Goal: Information Seeking & Learning: Learn about a topic

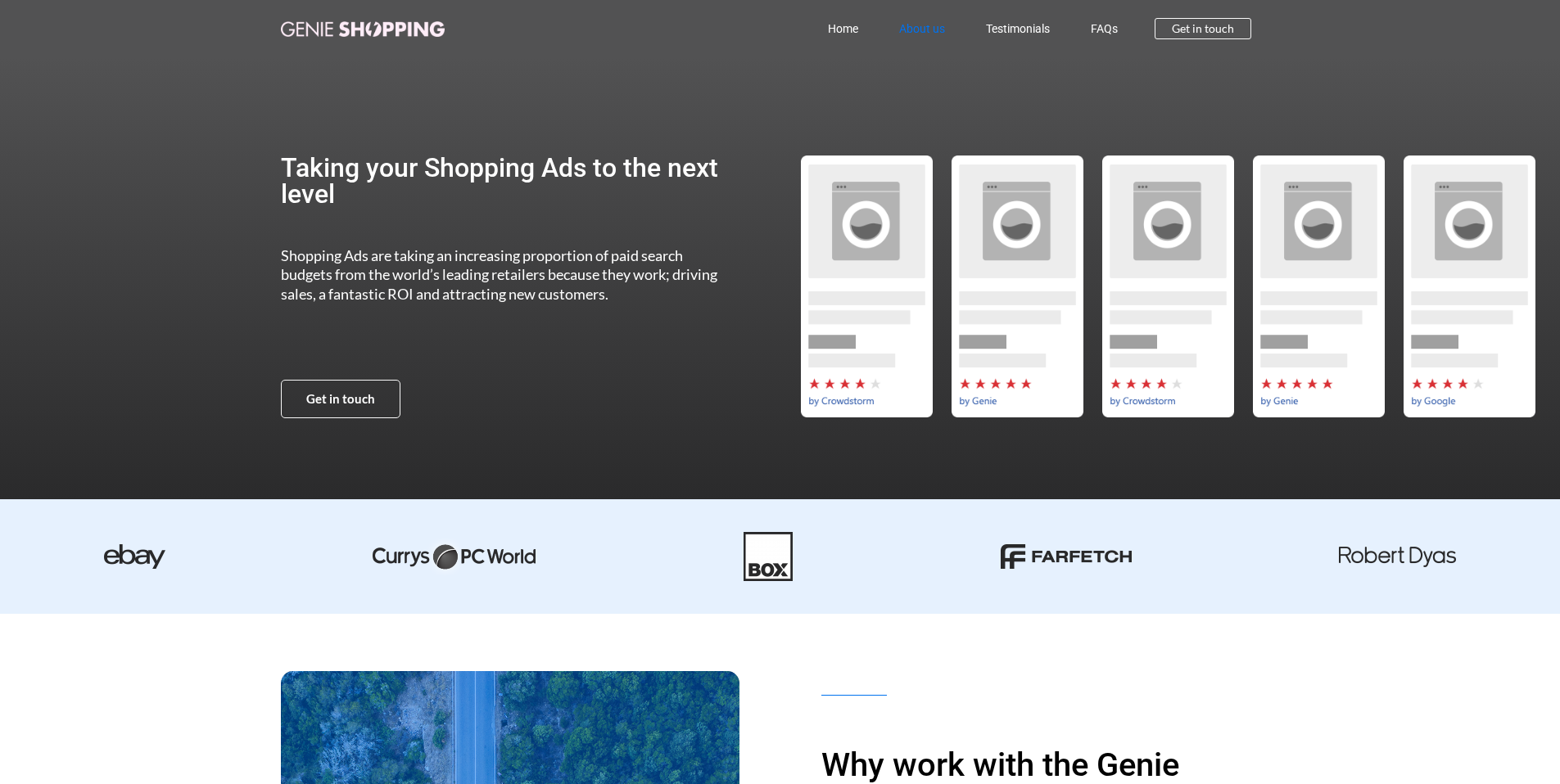
click at [899, 29] on link "About us" at bounding box center [922, 29] width 87 height 38
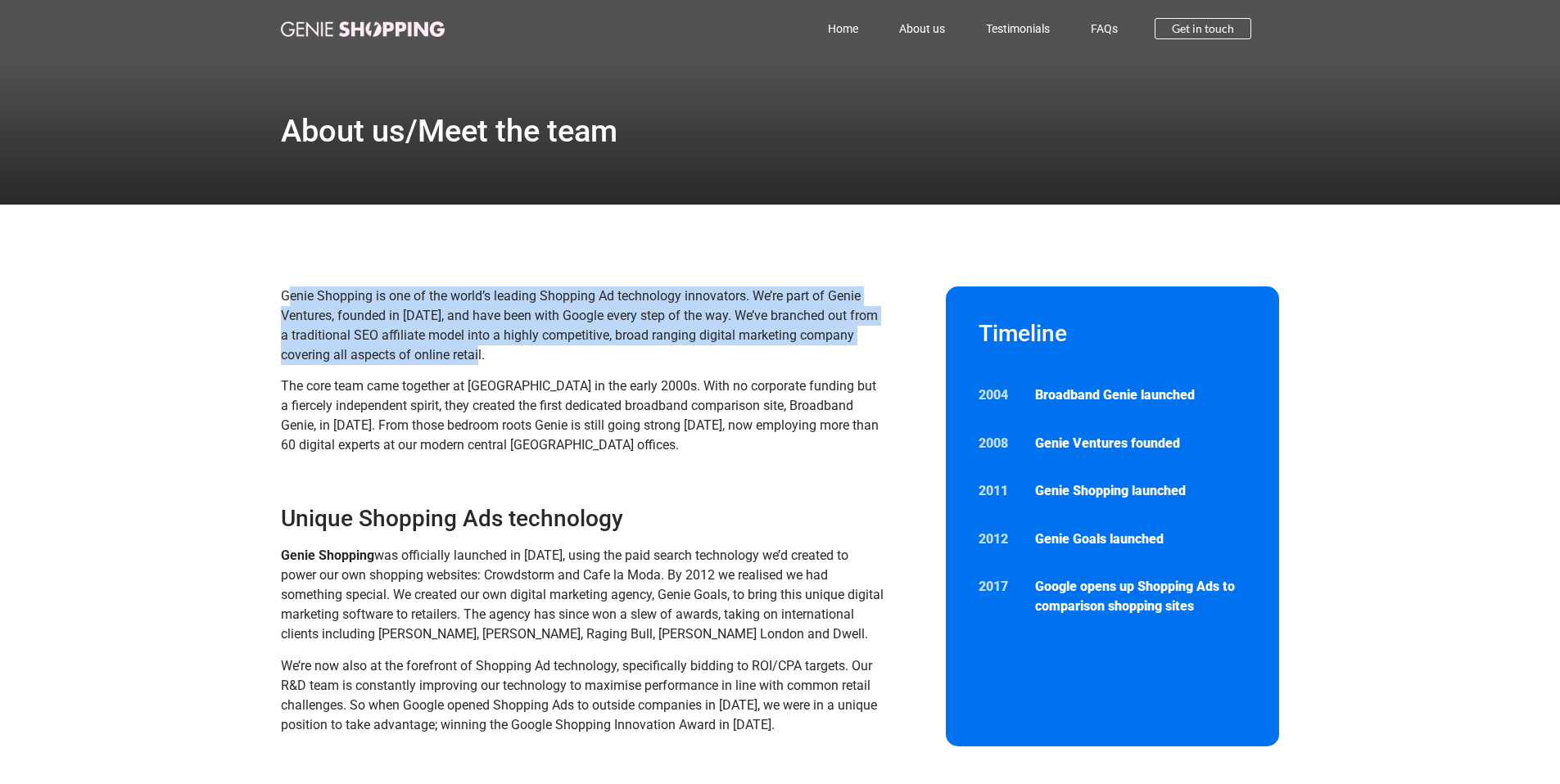
drag, startPoint x: 563, startPoint y: 358, endPoint x: 290, endPoint y: 293, distance: 281.0
click at [290, 293] on p "Genie Shopping is one of the world’s leading Shopping Ad technology innovators.…" at bounding box center [583, 326] width 605 height 79
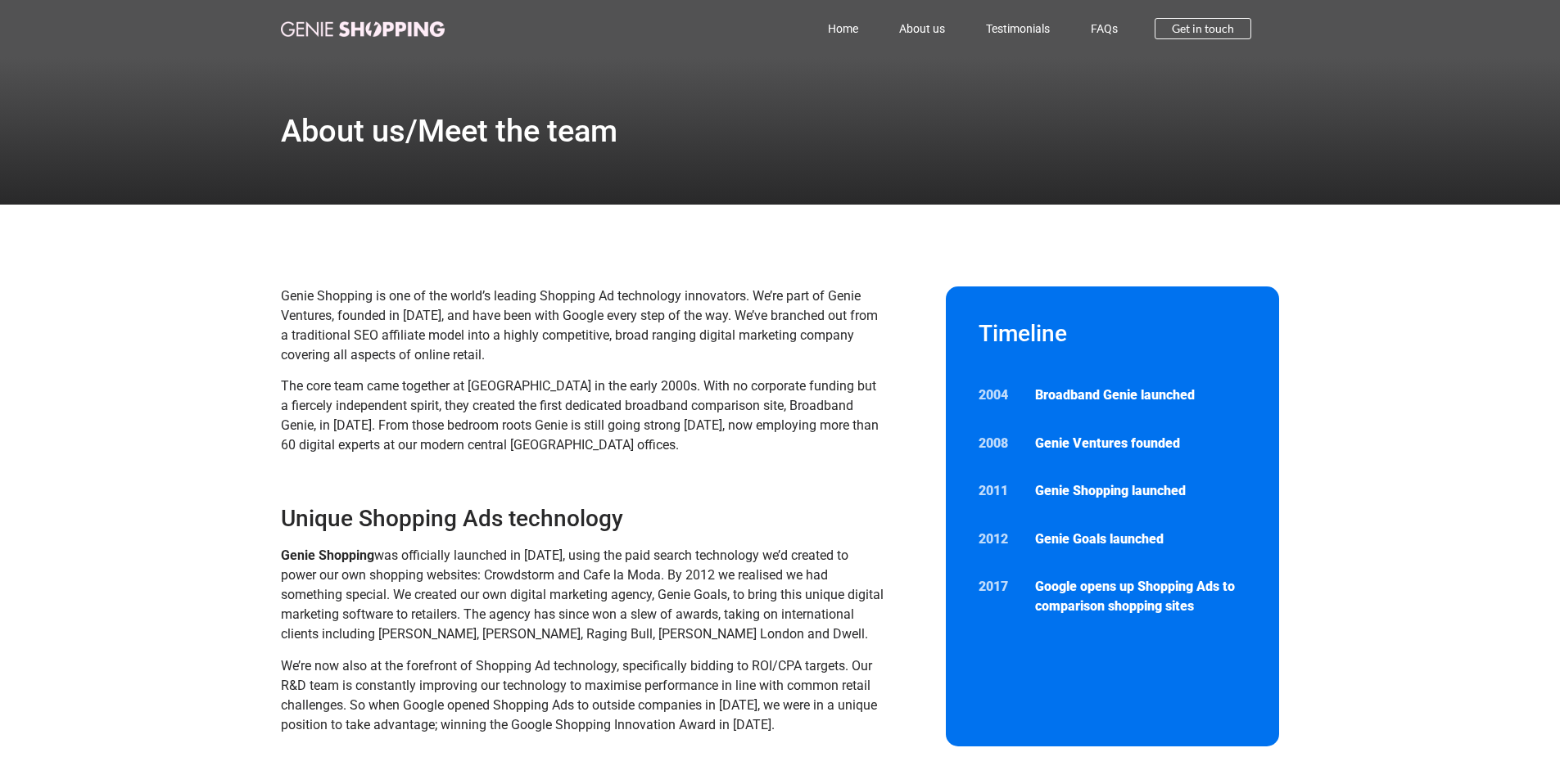
click at [440, 323] on span "Genie Shopping is one of the world’s leading Shopping Ad technology innovators.…" at bounding box center [579, 325] width 597 height 75
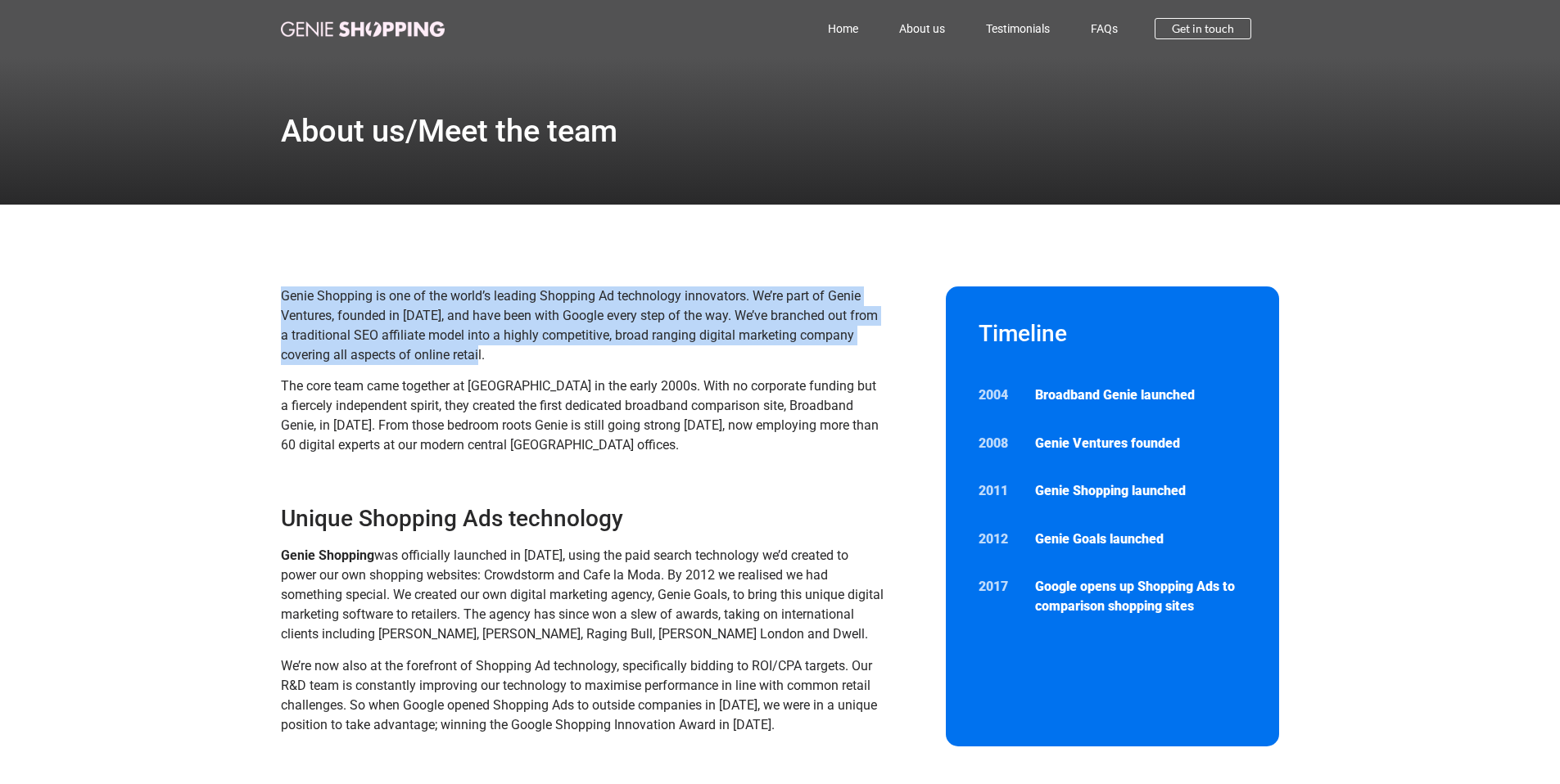
drag, startPoint x: 550, startPoint y: 359, endPoint x: 286, endPoint y: 299, distance: 271.3
click at [285, 299] on p "Genie Shopping is one of the world’s leading Shopping Ad technology innovators.…" at bounding box center [583, 326] width 605 height 79
copy span "Genie Shopping is one of the world’s leading Shopping Ad technology innovators.…"
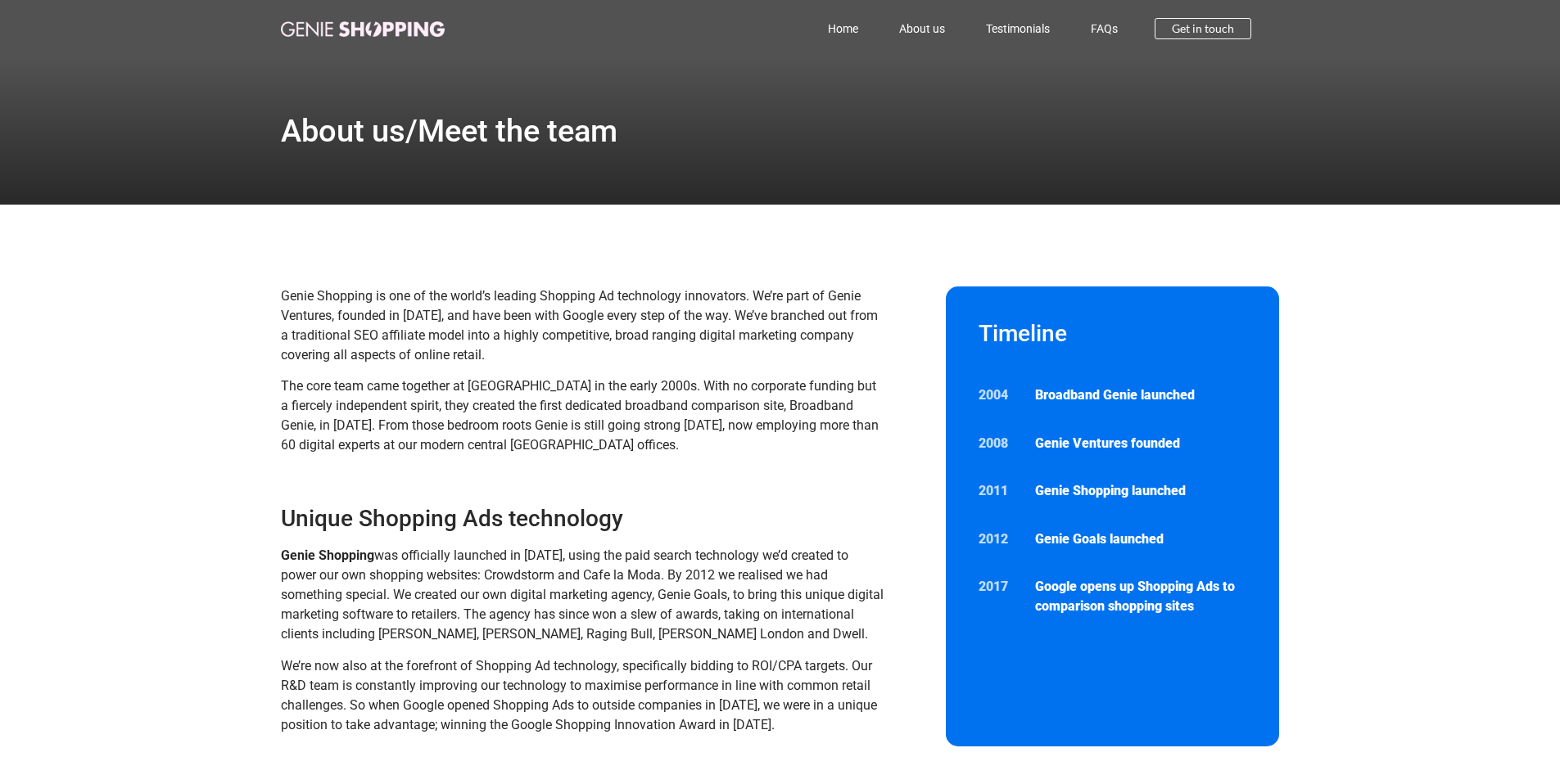
click at [667, 456] on div "Genie Shopping is one of the world’s leading Shopping Ad technology innovators.…" at bounding box center [583, 377] width 605 height 181
click at [845, 38] on link "Home" at bounding box center [842, 29] width 71 height 38
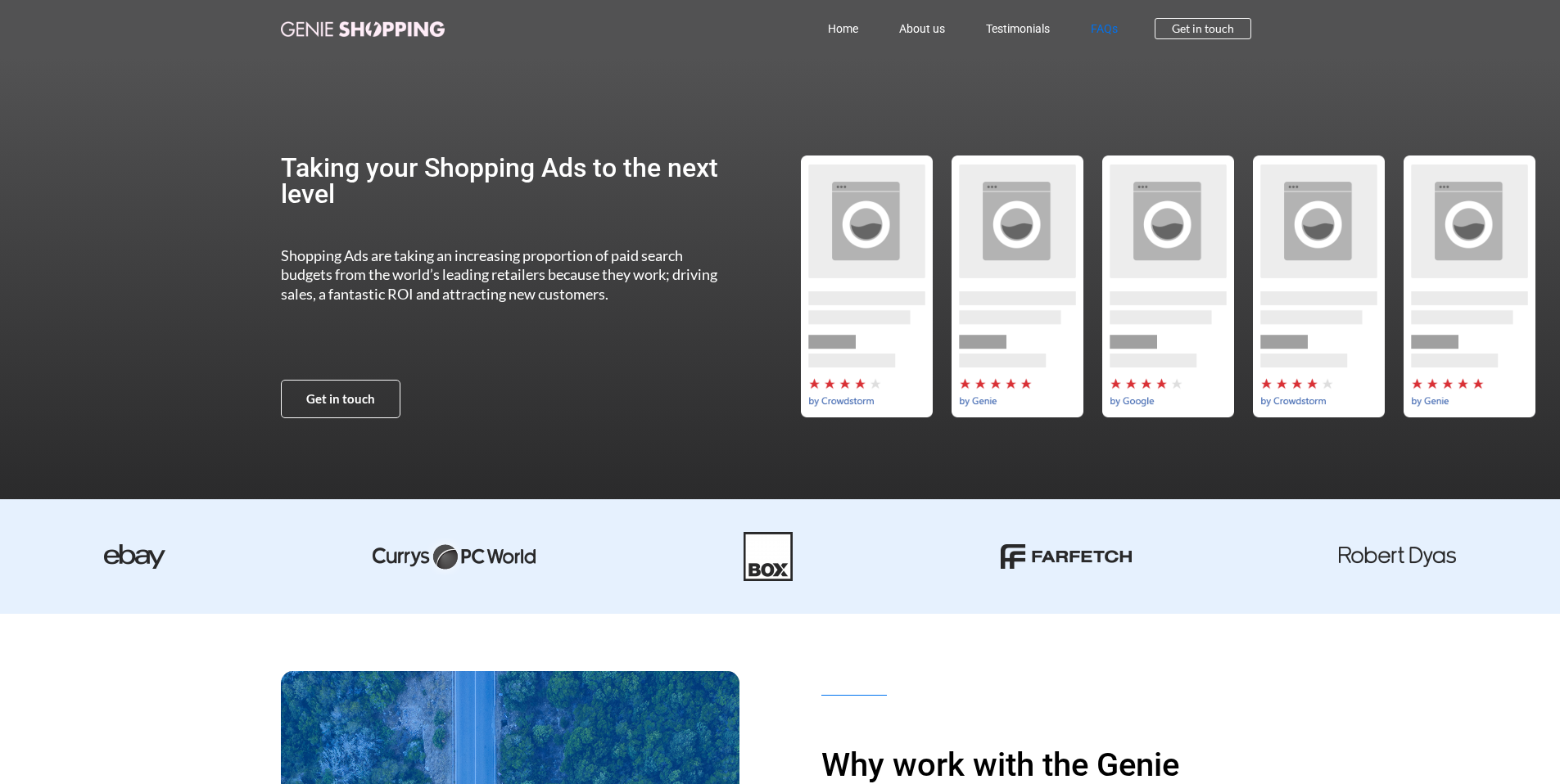
click at [1105, 32] on link "FAQs" at bounding box center [1104, 29] width 68 height 38
click at [1105, 31] on link "FAQs" at bounding box center [1104, 29] width 68 height 38
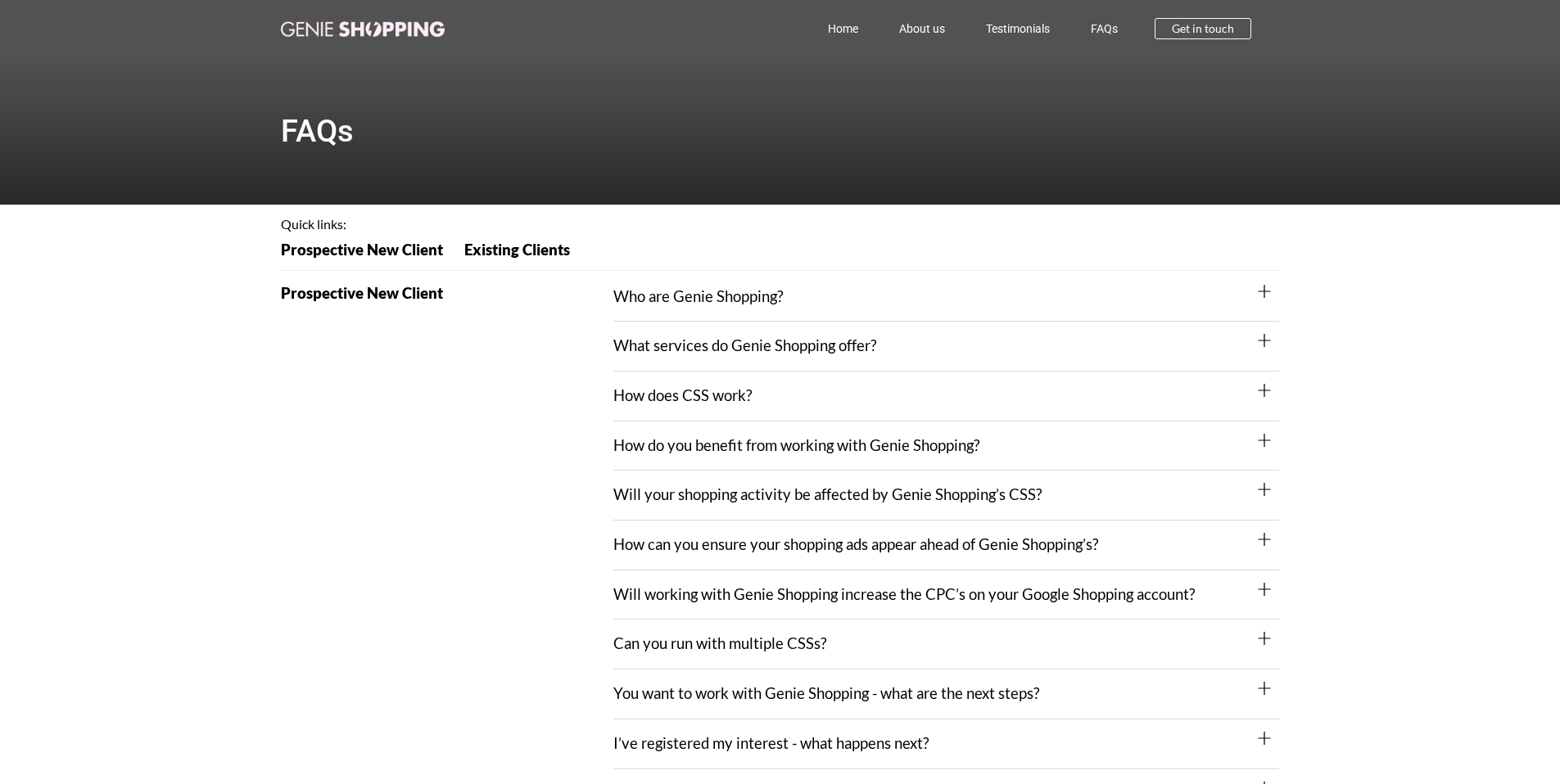
click at [911, 350] on div "What services do Genie Shopping offer?" at bounding box center [946, 347] width 666 height 50
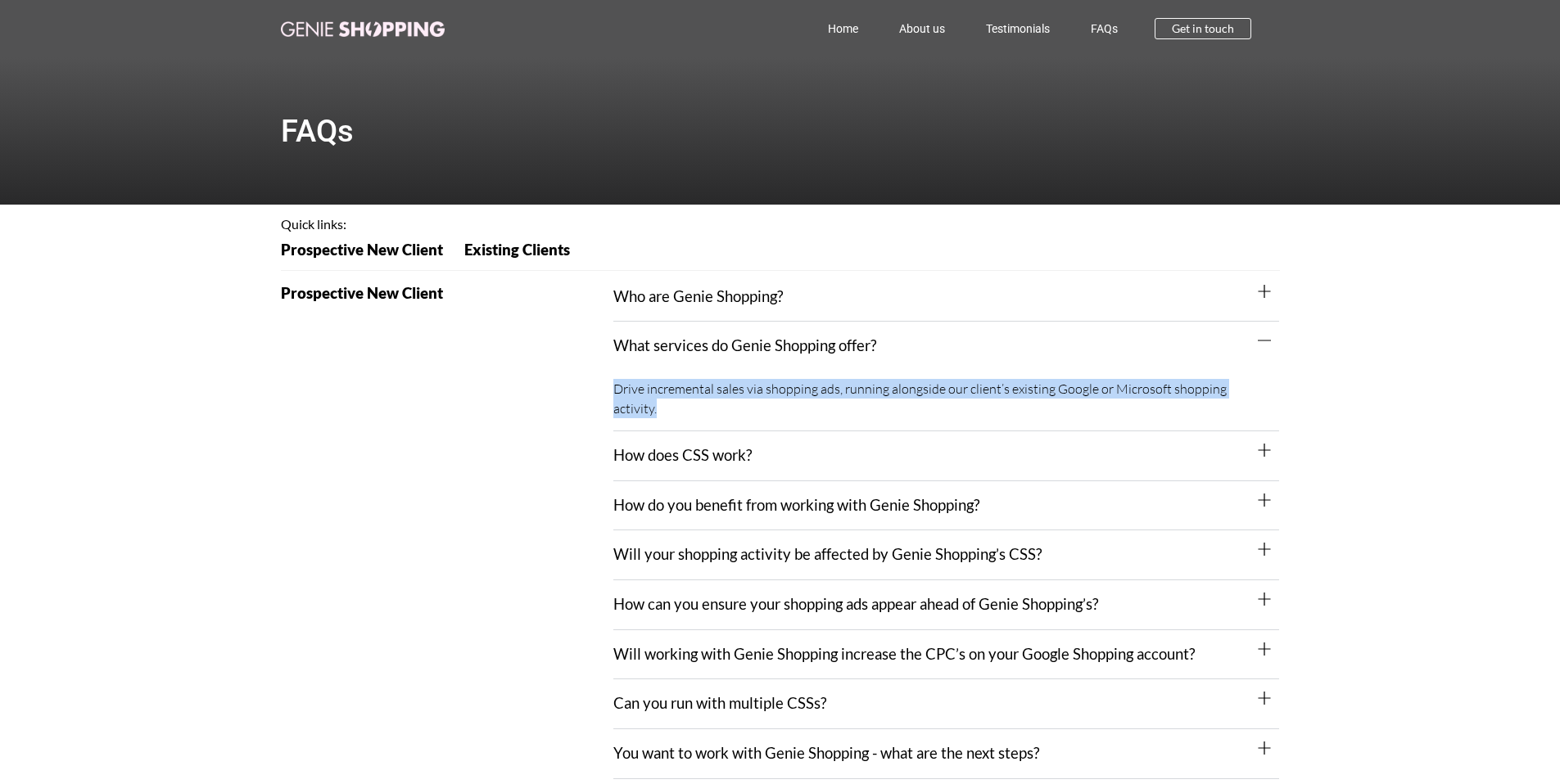
drag, startPoint x: 614, startPoint y: 395, endPoint x: 1263, endPoint y: 390, distance: 648.5
click at [1263, 390] on div "Drive incremental sales via shopping ads, running alongside our client’s existi…" at bounding box center [946, 401] width 666 height 61
copy div "Drive incremental sales via shopping ads, running alongside our client’s existi…"
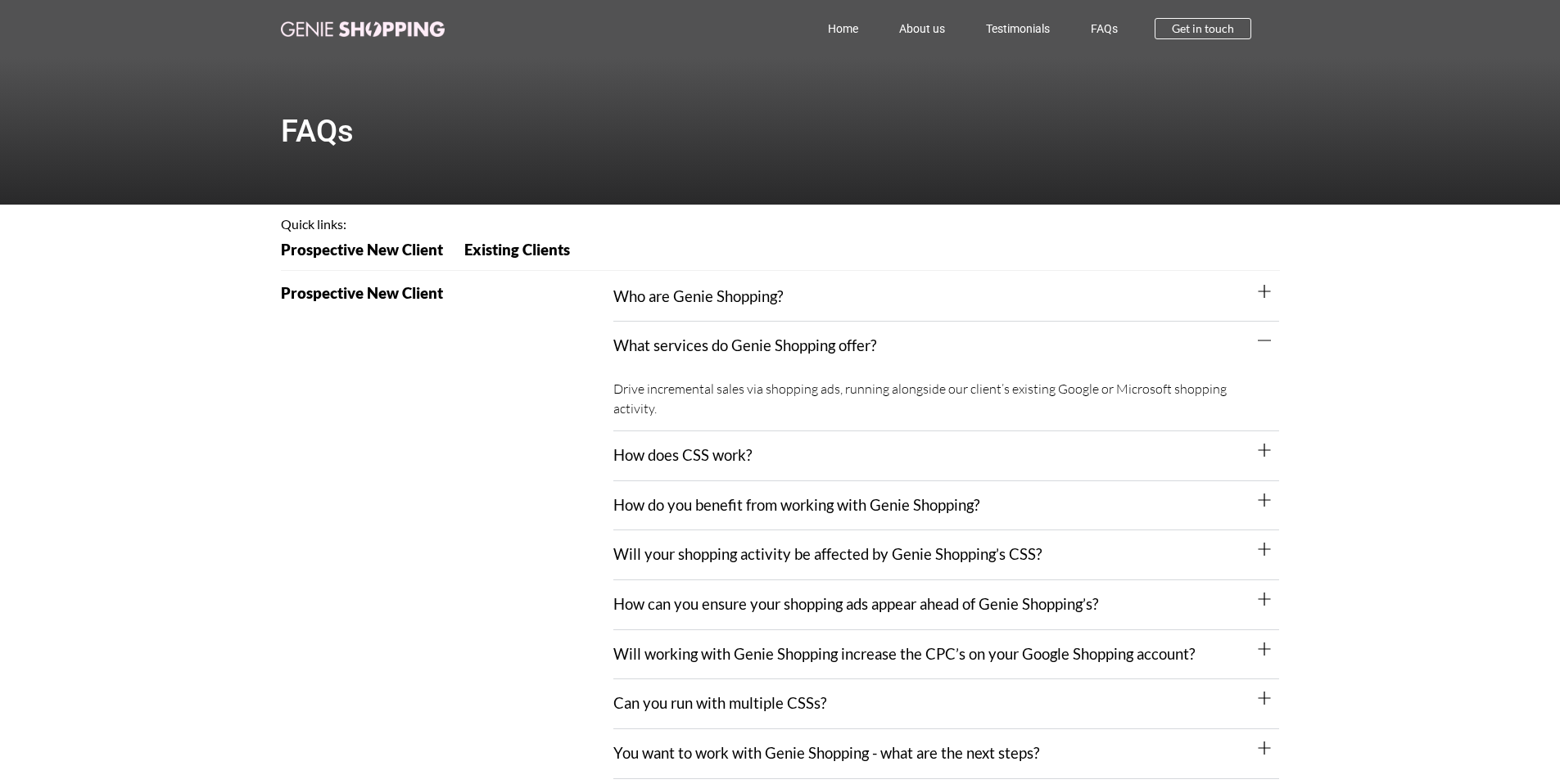
click at [743, 446] on link "How does CSS work?" at bounding box center [682, 455] width 138 height 18
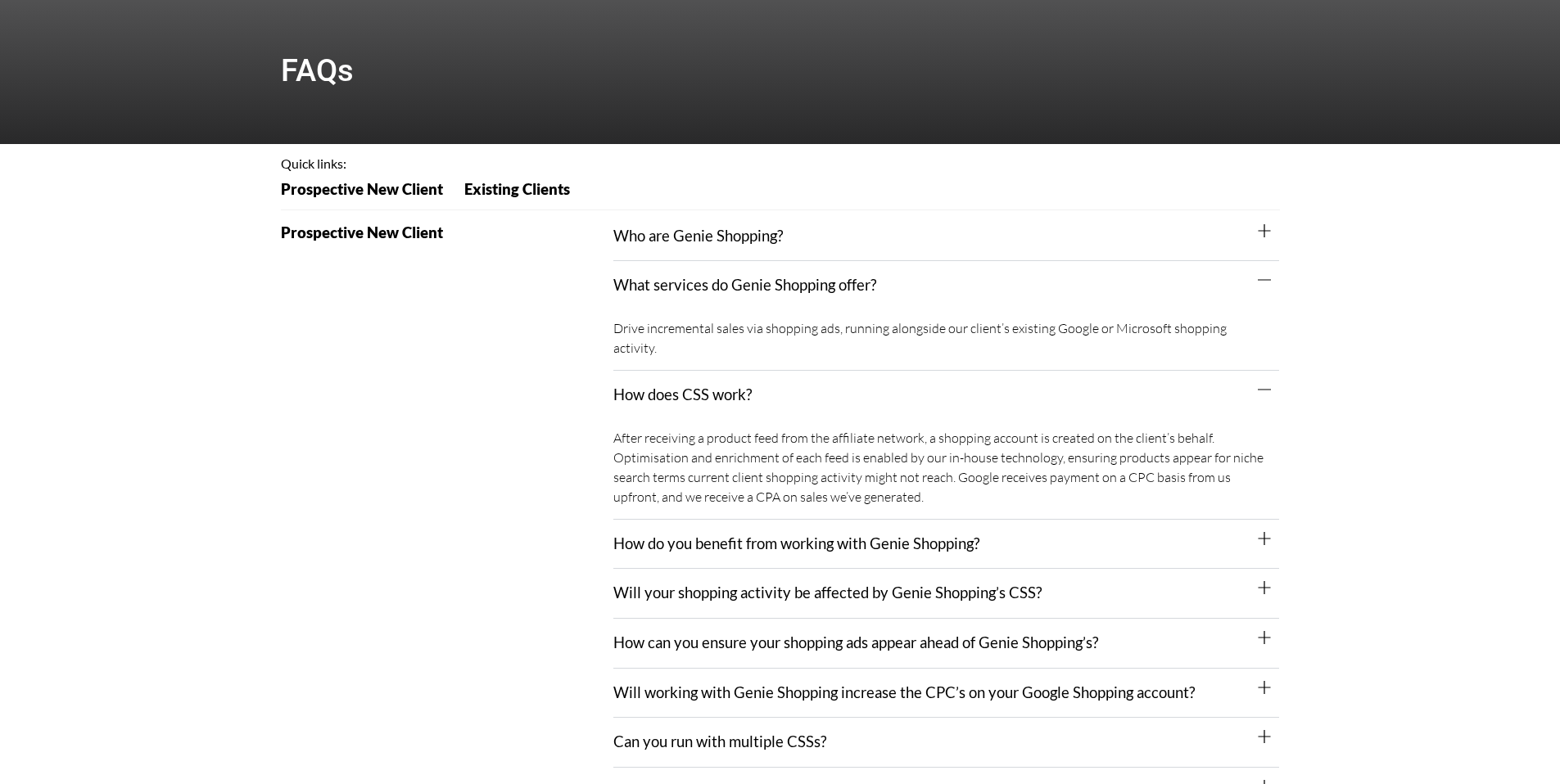
scroll to position [169, 0]
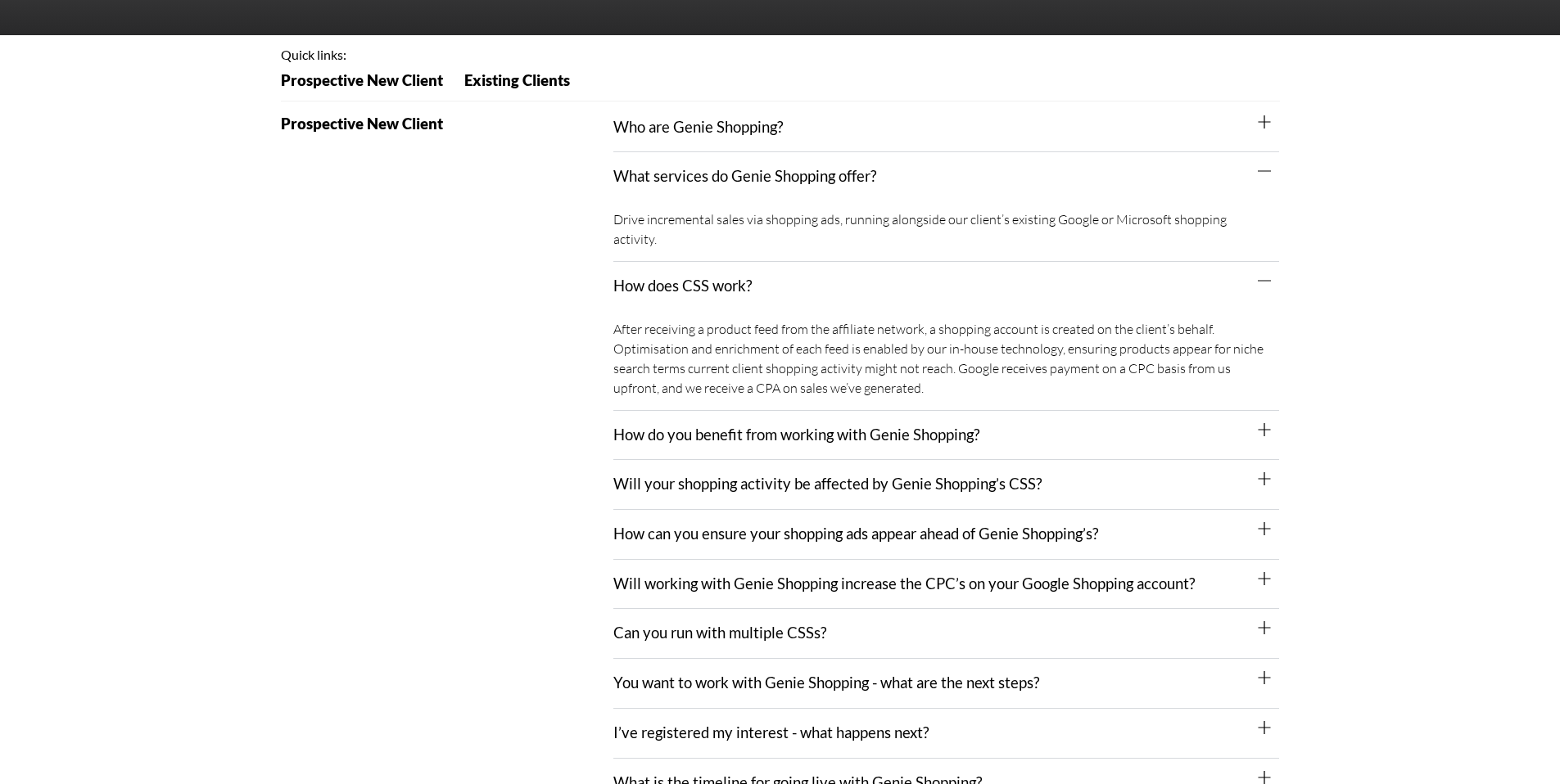
click at [860, 131] on div "Who are Genie Shopping?" at bounding box center [946, 128] width 666 height 50
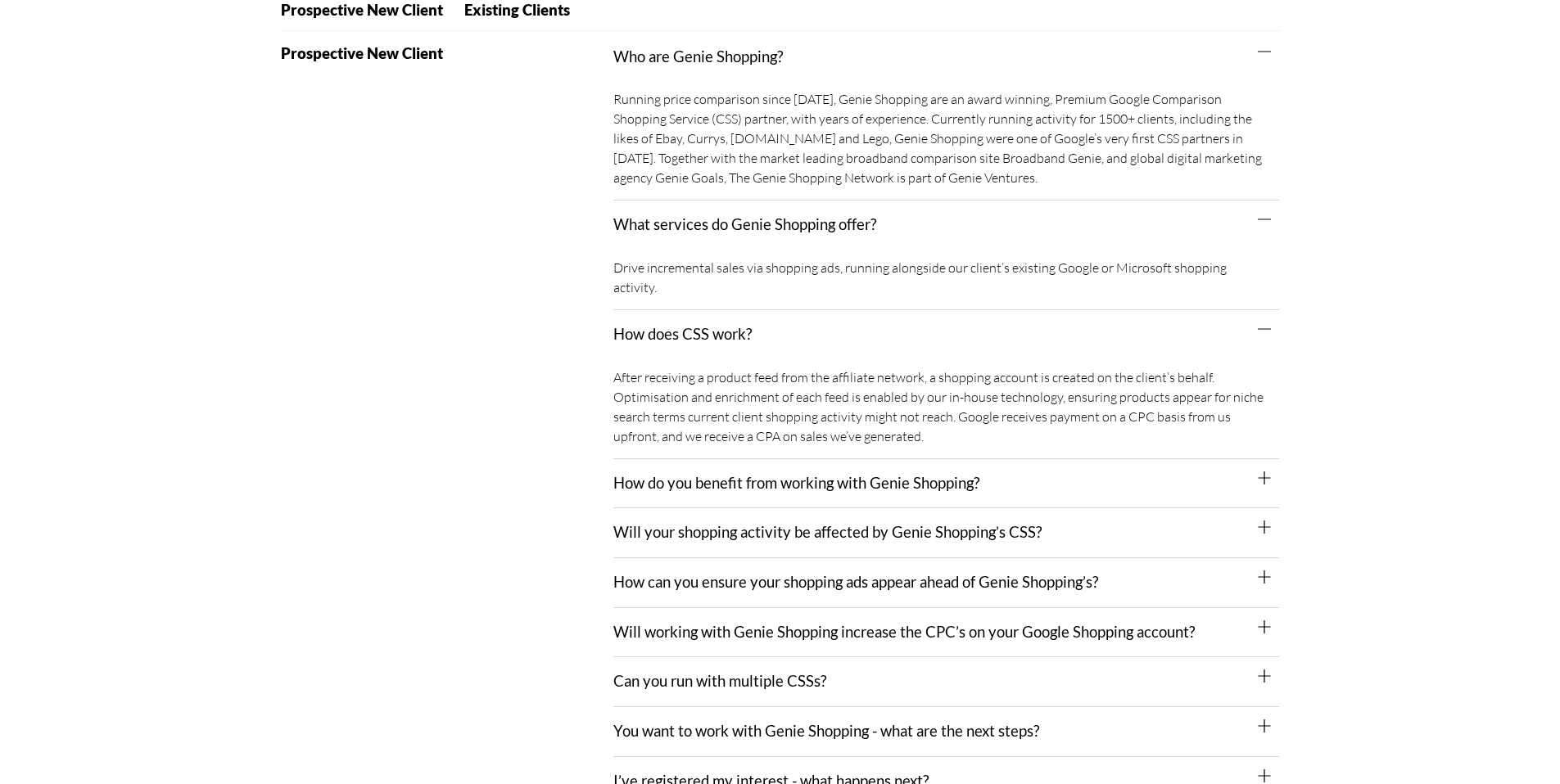
scroll to position [285, 0]
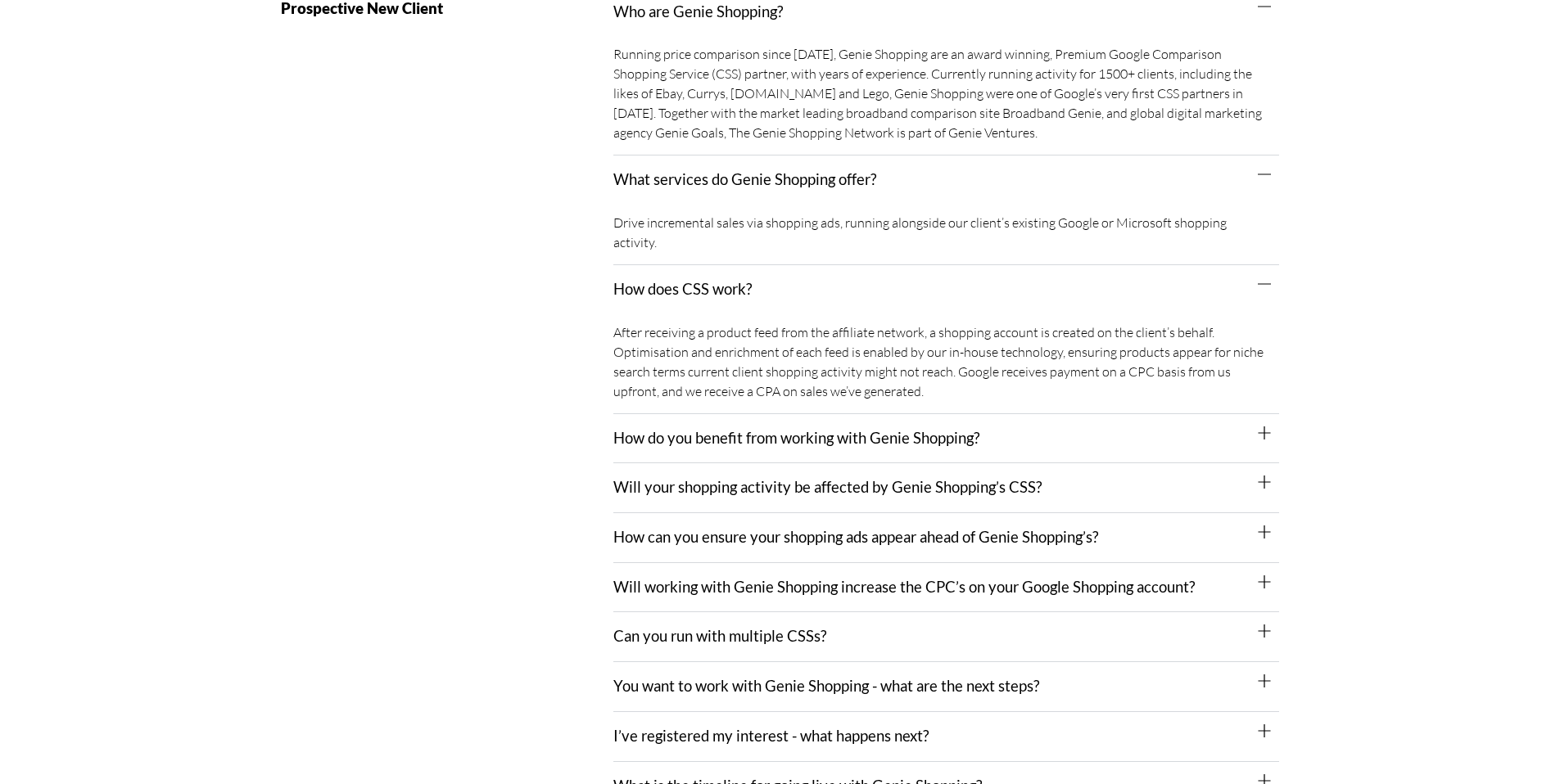
click at [762, 429] on link "How do you benefit from working with Genie Shopping?" at bounding box center [796, 438] width 366 height 18
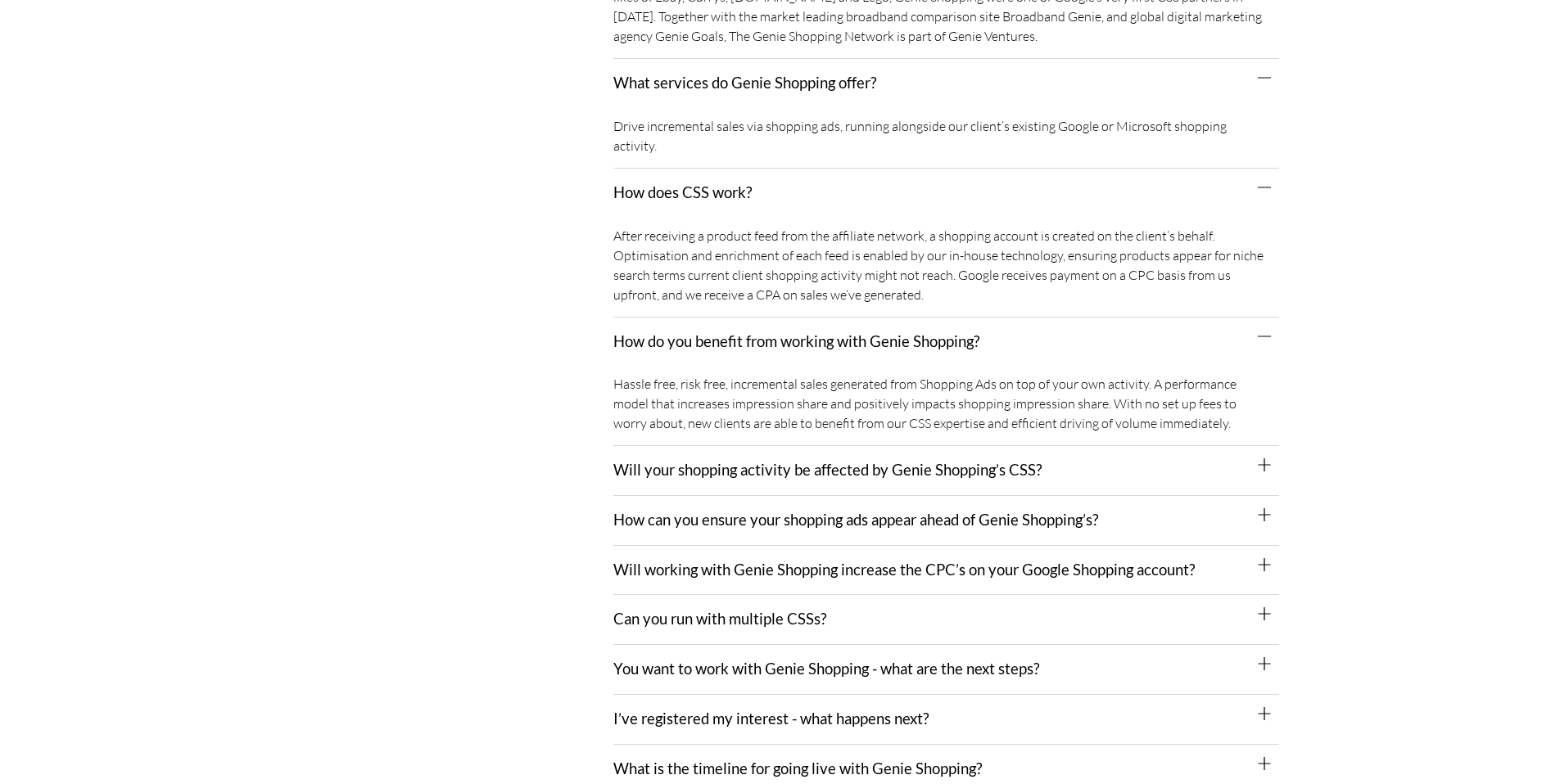
scroll to position [418, 0]
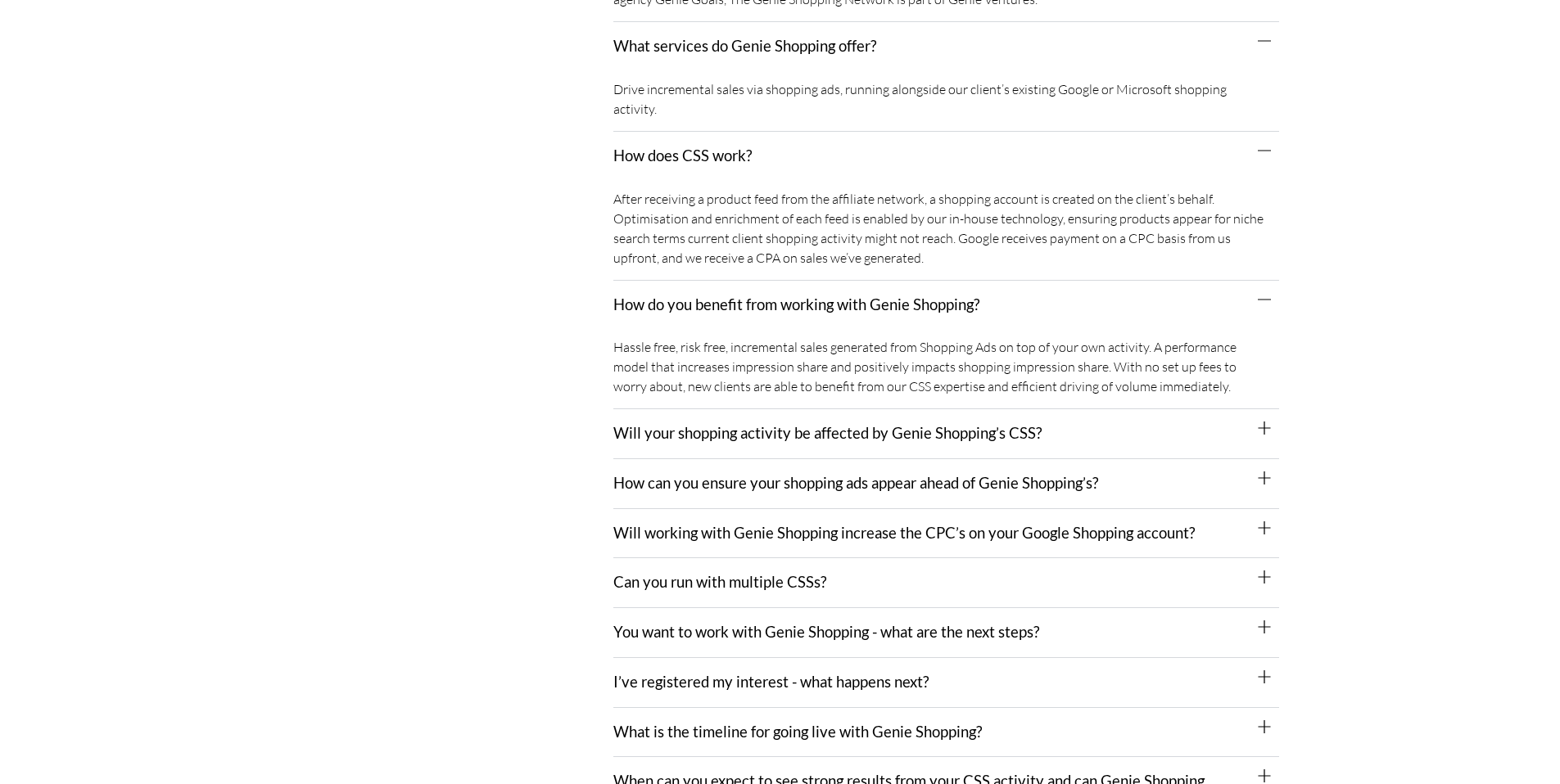
click at [661, 424] on link "Will your shopping activity be affected by Genie Shopping’s CSS?" at bounding box center [827, 433] width 428 height 18
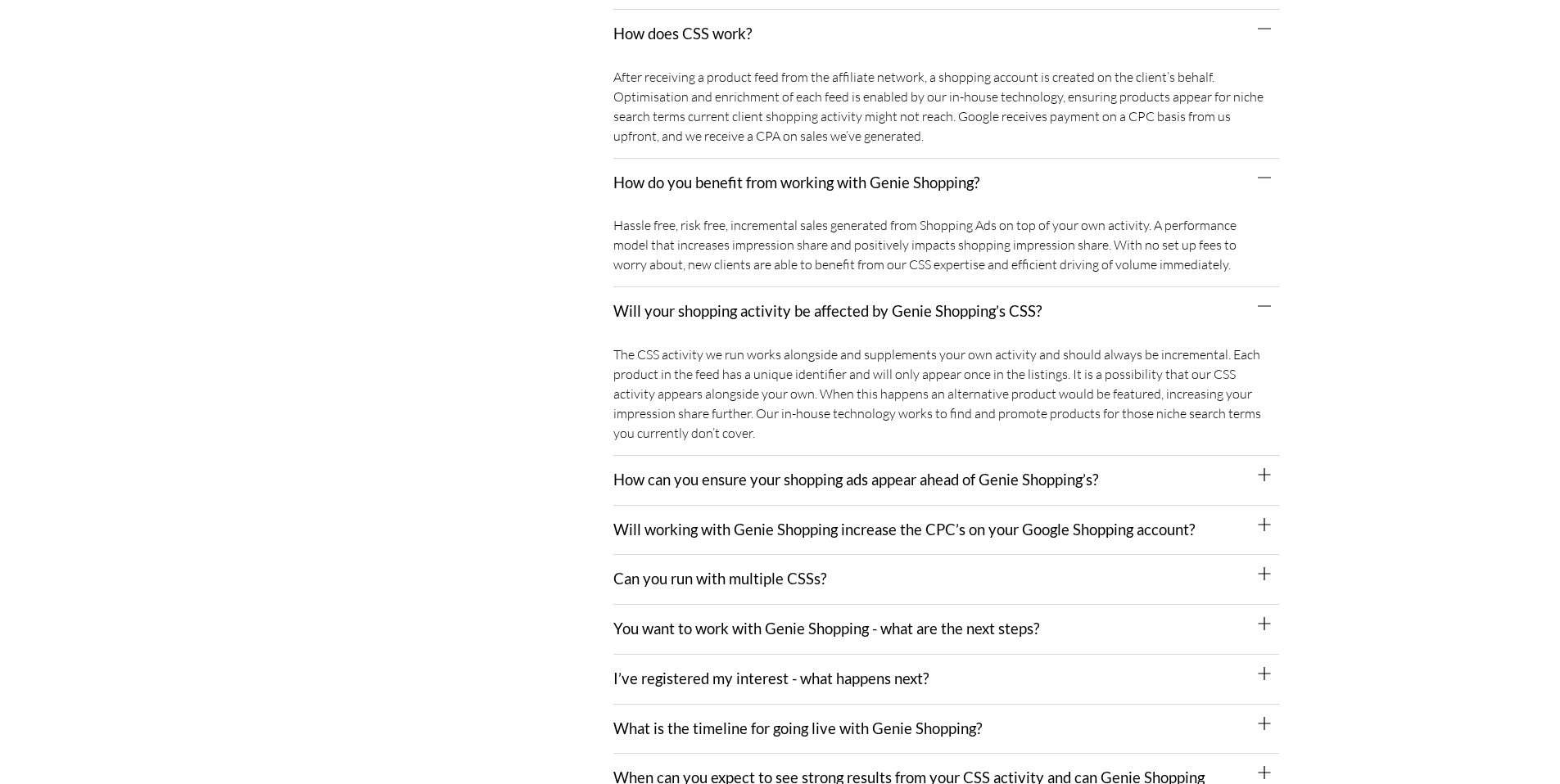
scroll to position [576, 0]
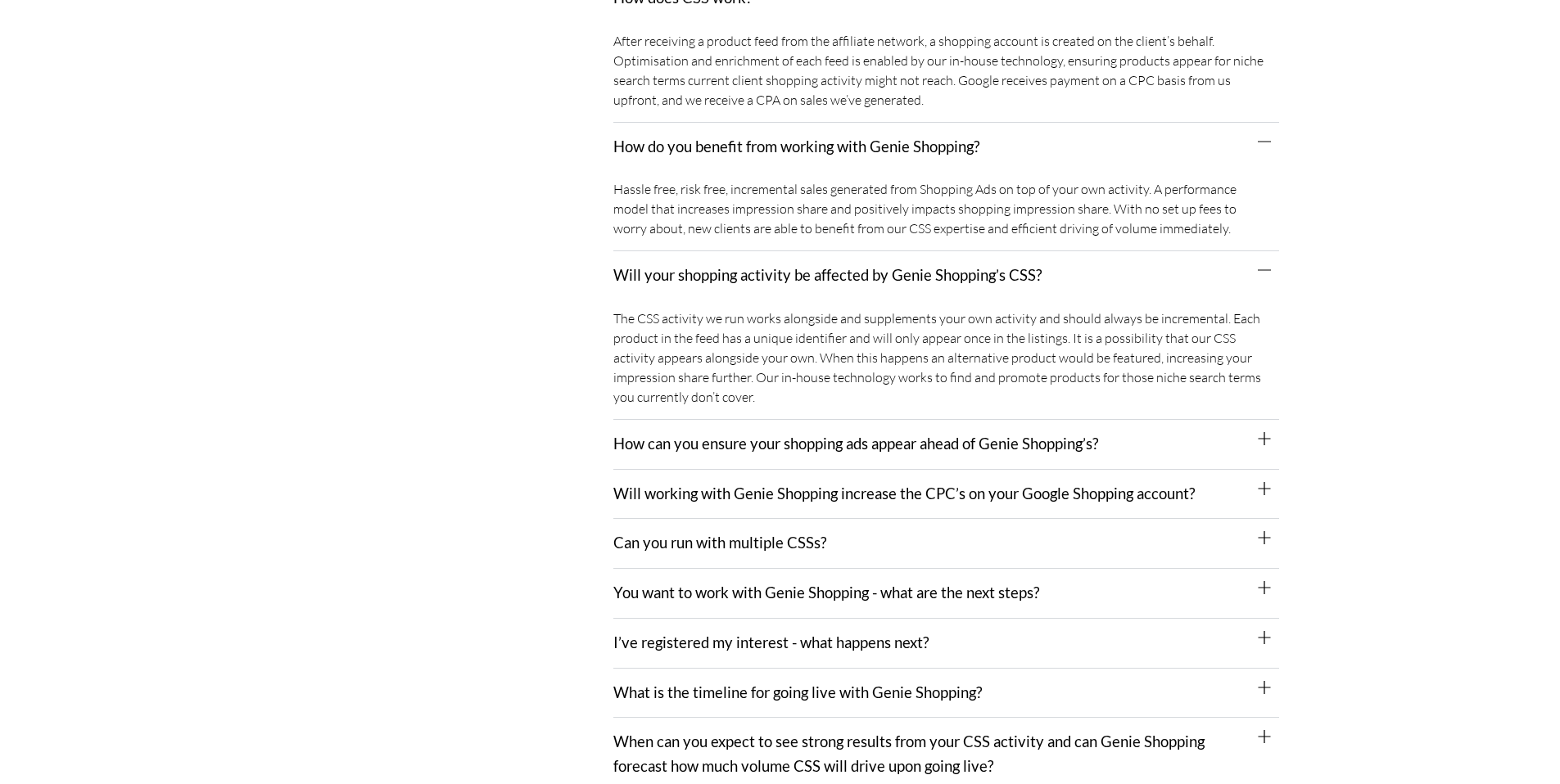
click at [690, 420] on div "How can you ensure your shopping ads appear ahead of Genie Shopping’s?" at bounding box center [946, 445] width 666 height 50
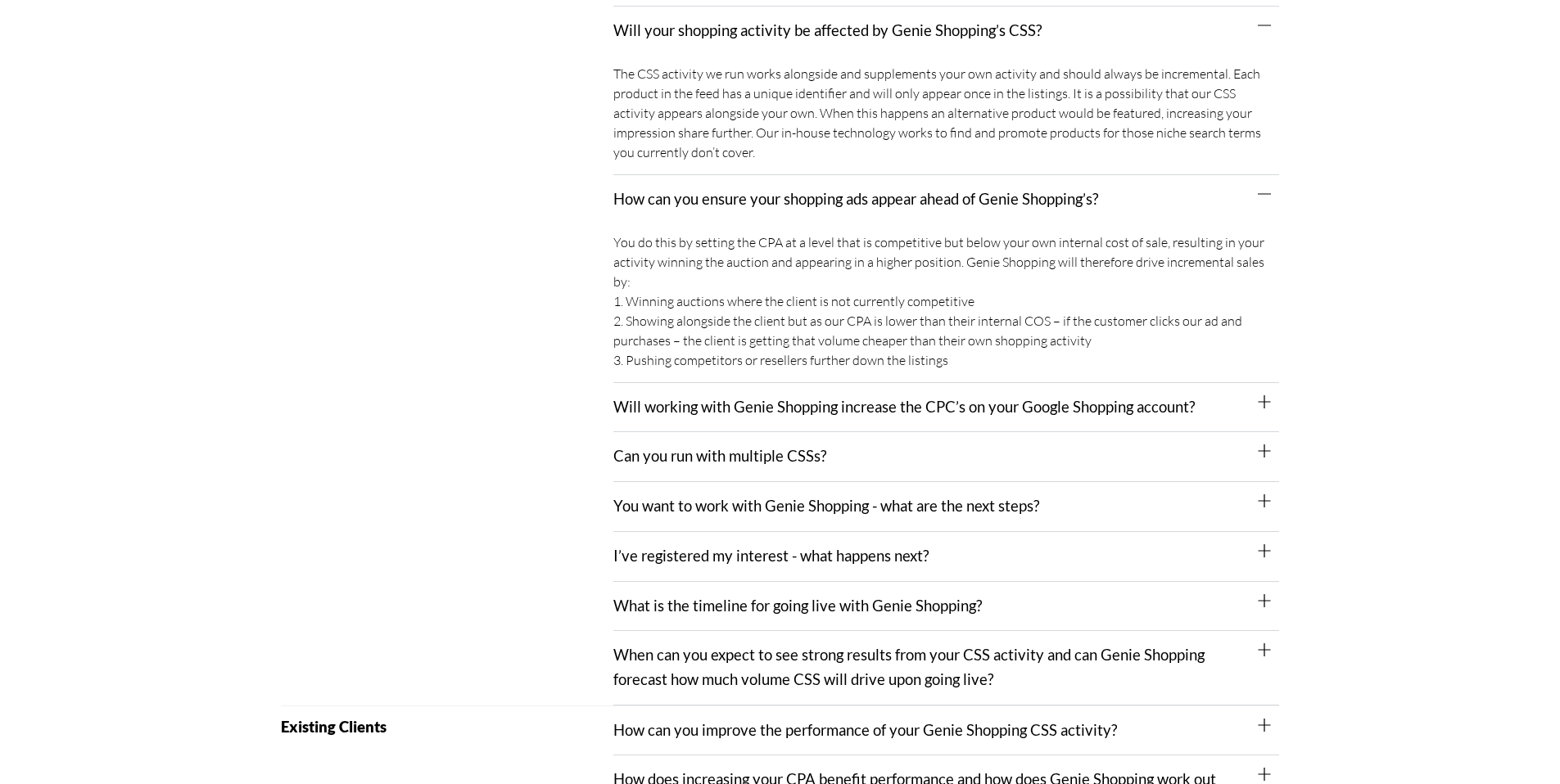
scroll to position [828, 0]
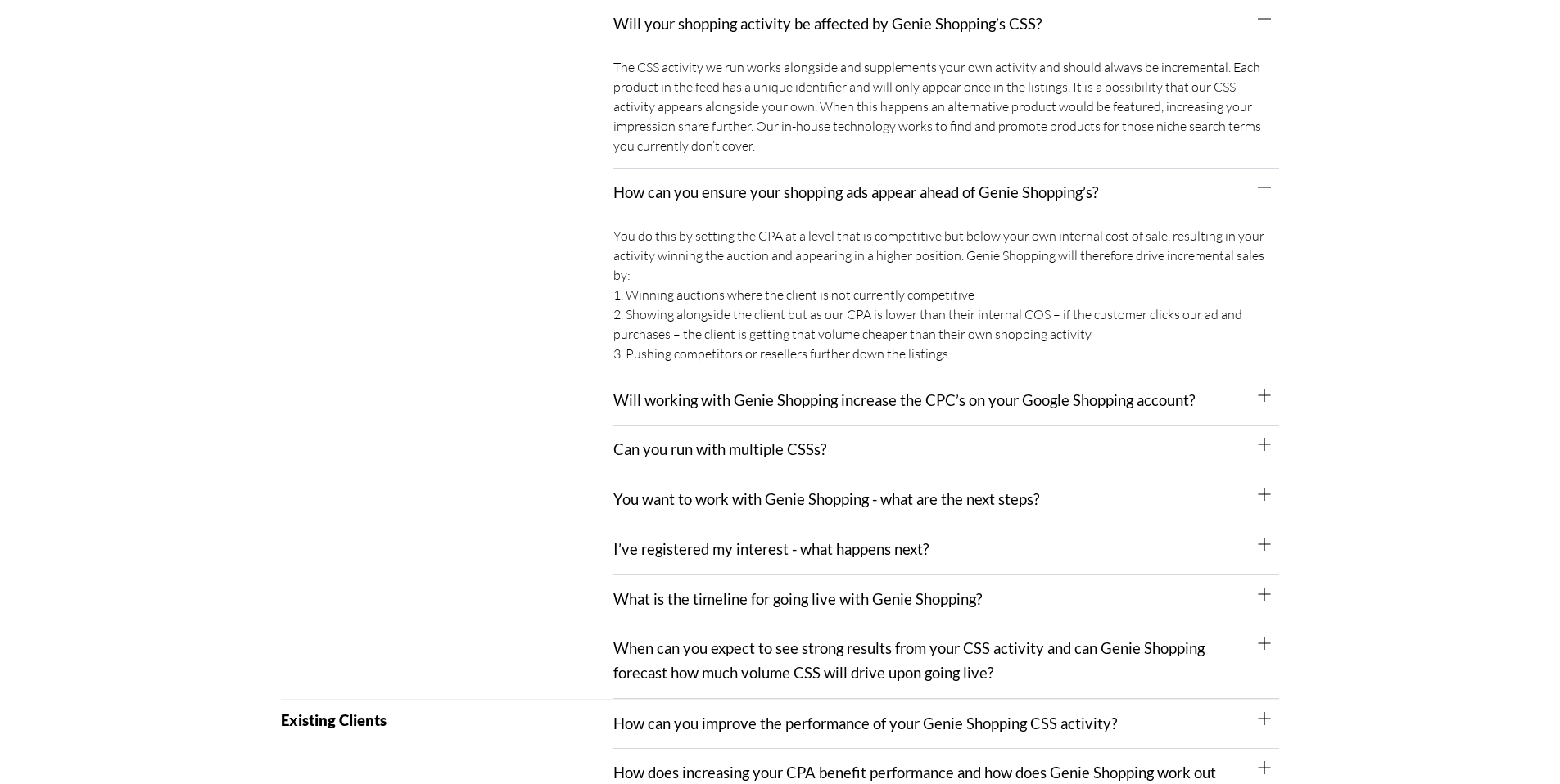
click at [670, 391] on link "Will working with Genie Shopping increase the CPC’s on your Google Shopping acc…" at bounding box center [903, 400] width 581 height 18
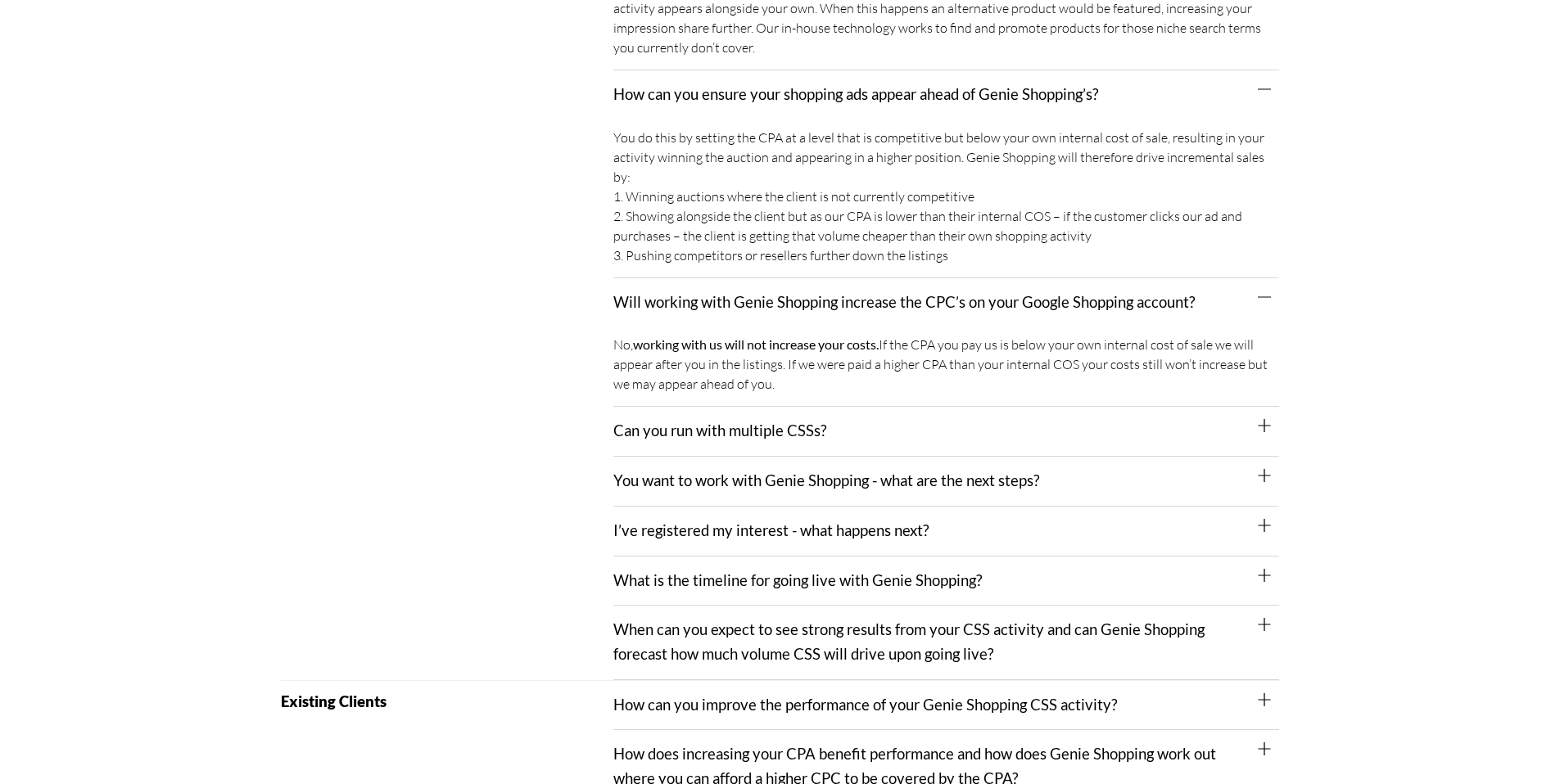
scroll to position [951, 0]
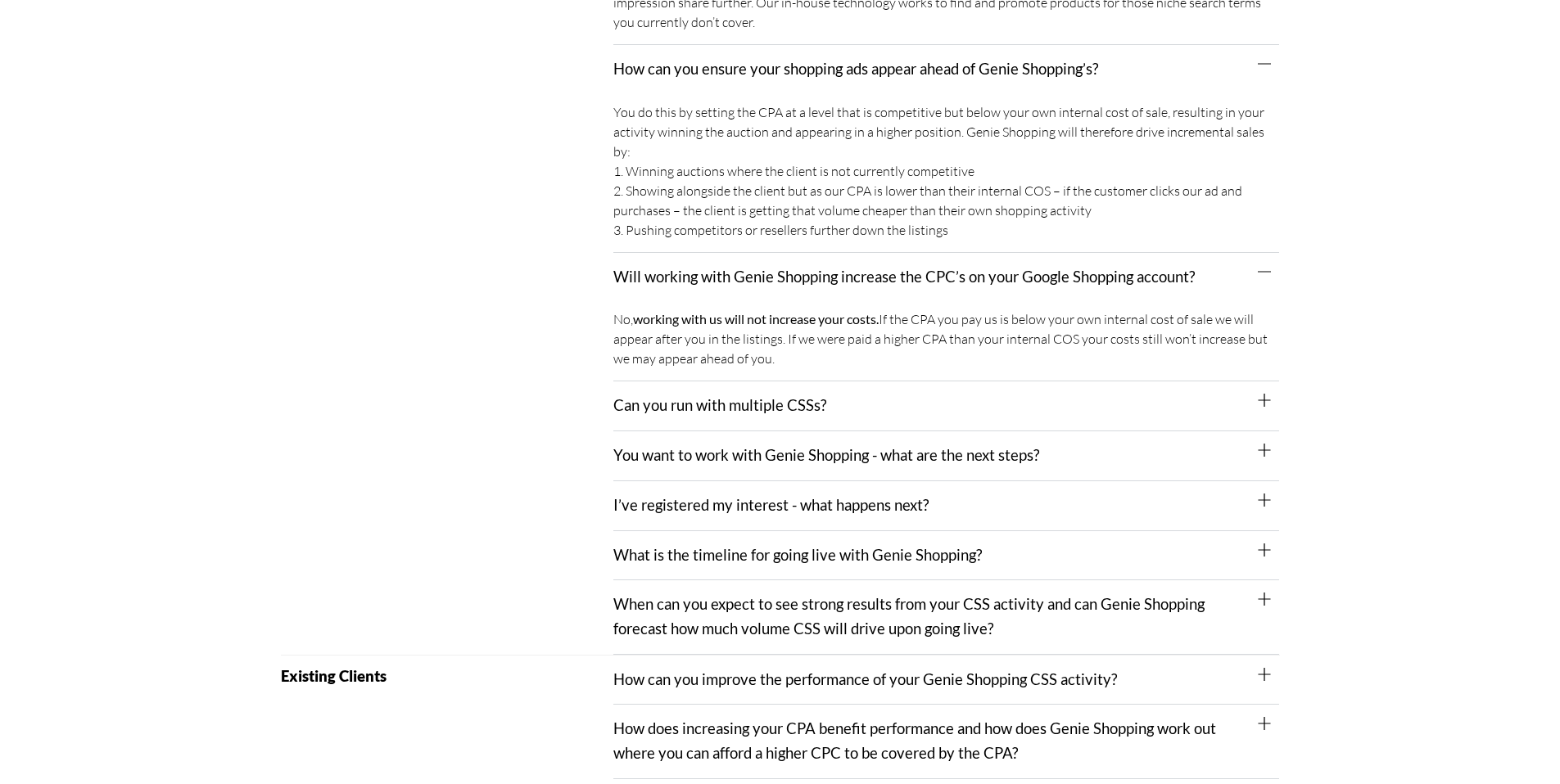
click at [628, 398] on div "Can you run with multiple CSSs?" at bounding box center [946, 407] width 666 height 50
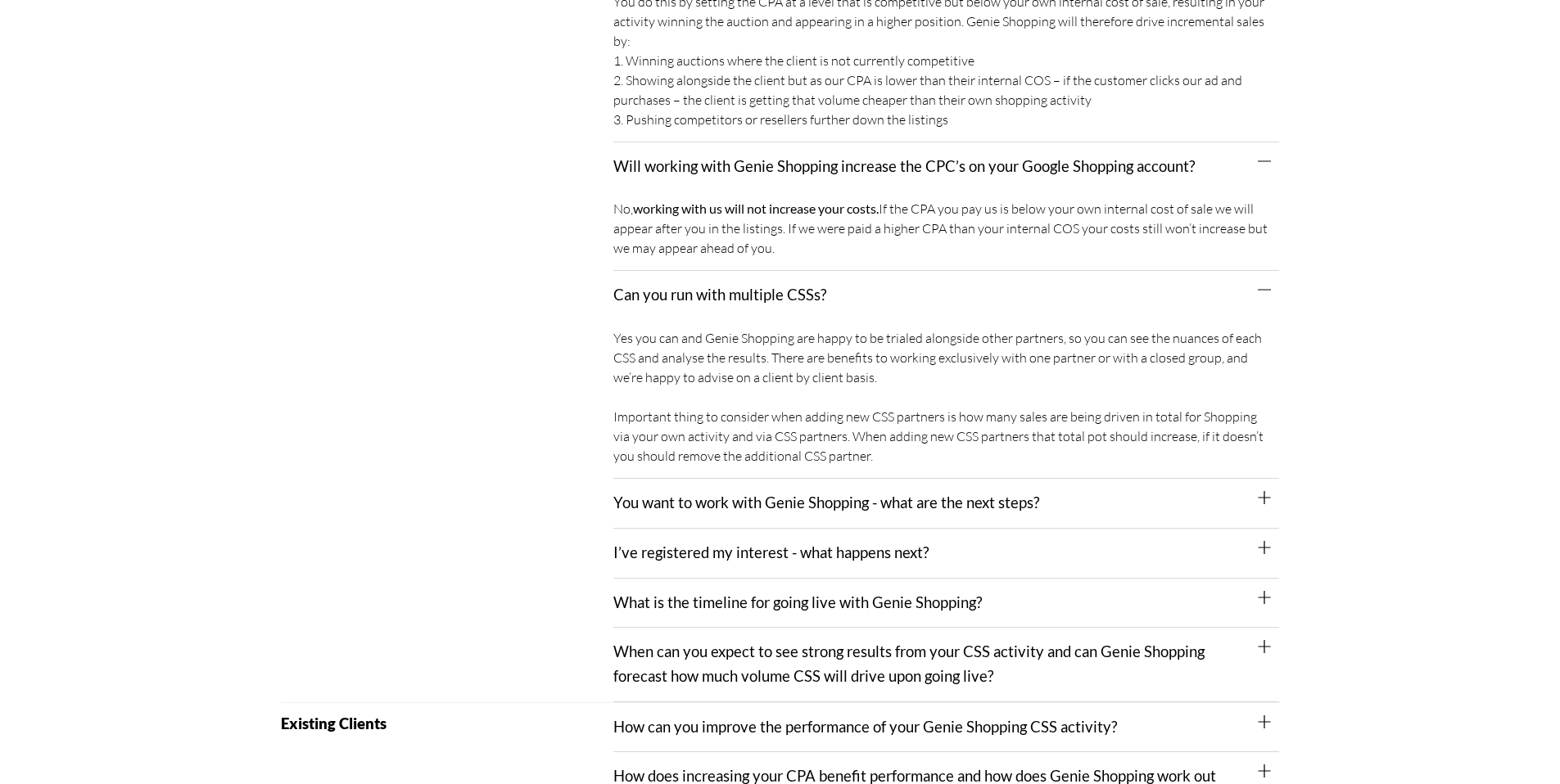
scroll to position [1071, 0]
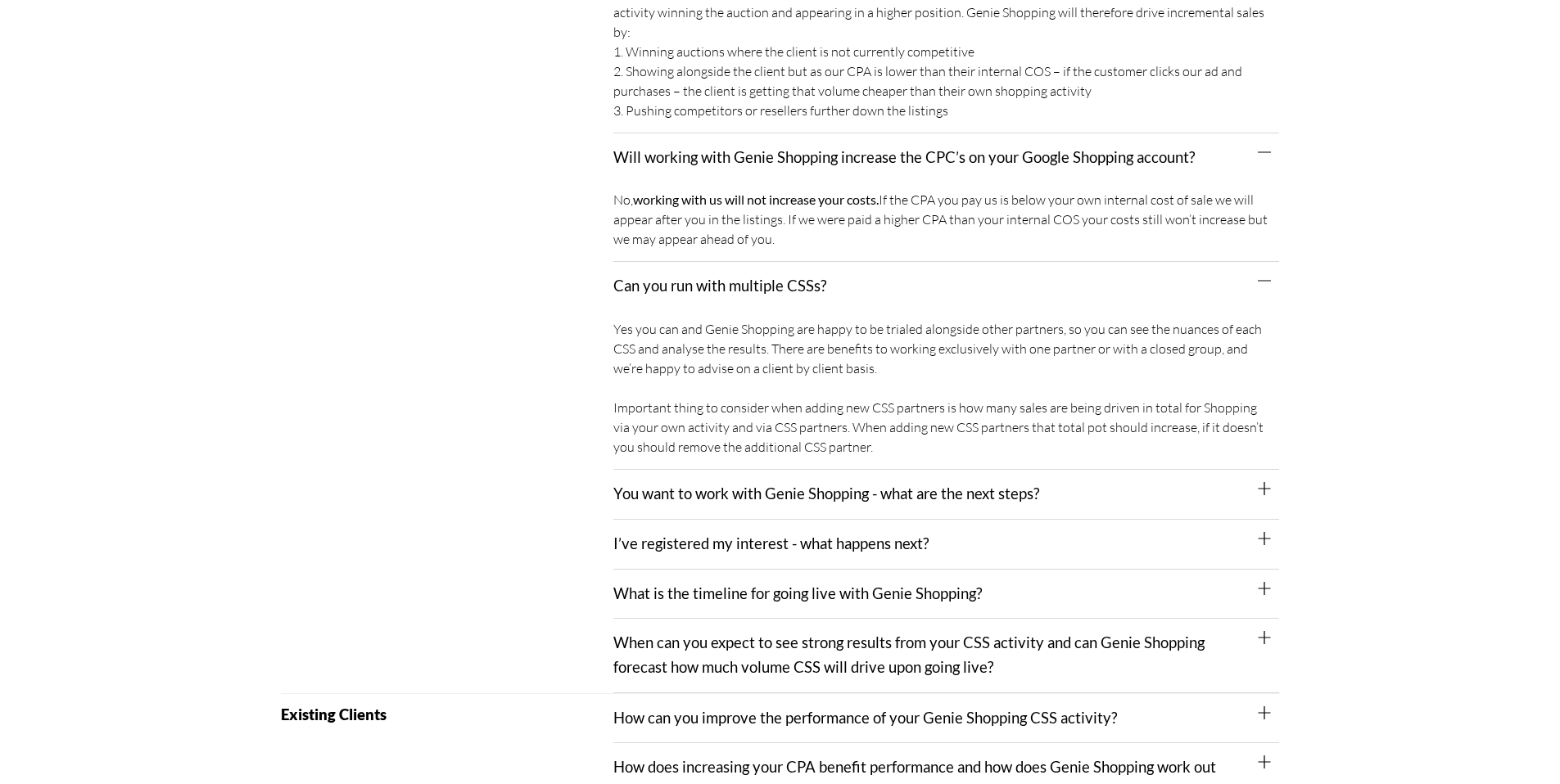
click at [698, 485] on div "You want to work with Genie Shopping - what are the next steps?" at bounding box center [946, 495] width 666 height 50
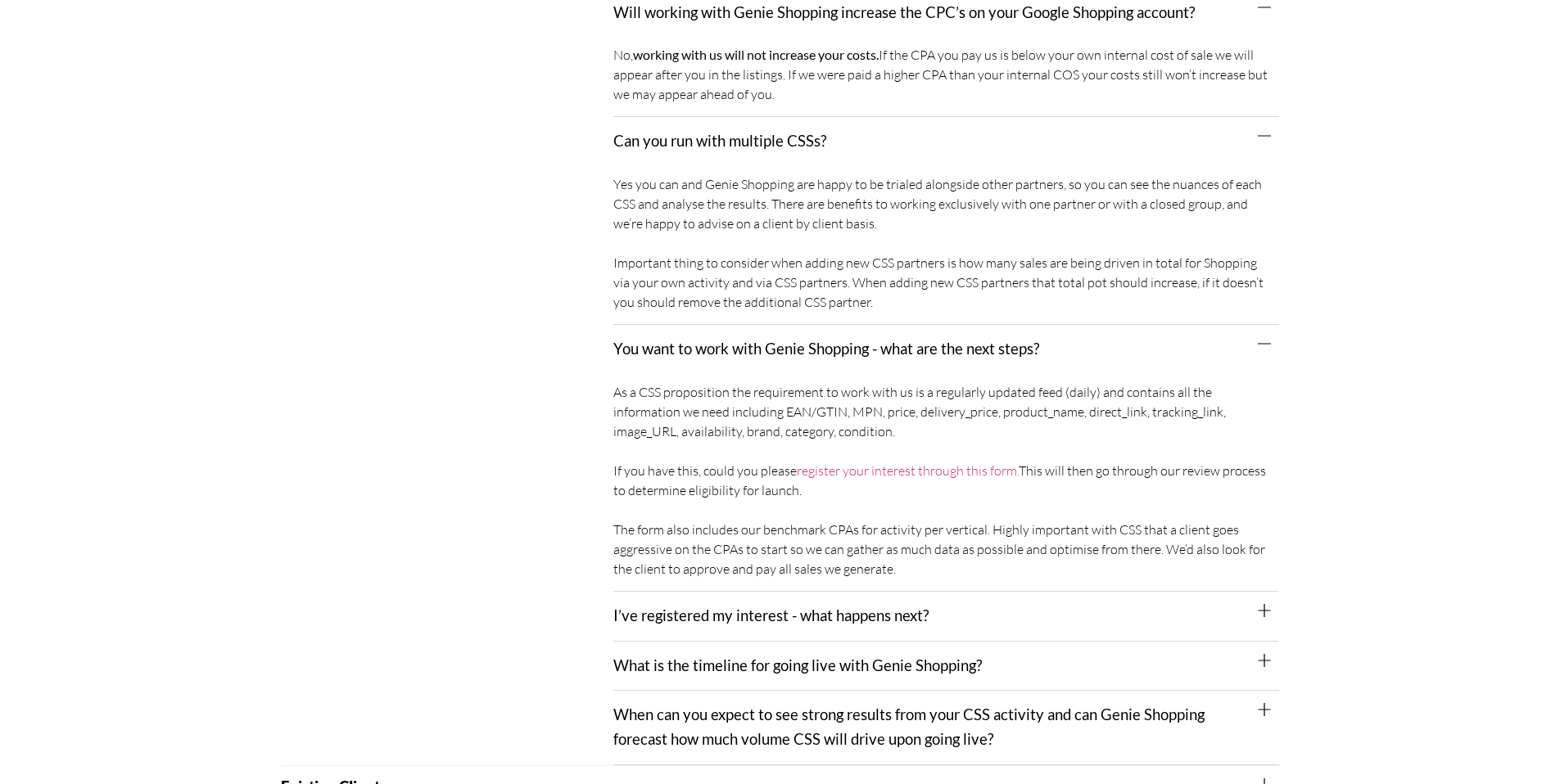
scroll to position [1342, 0]
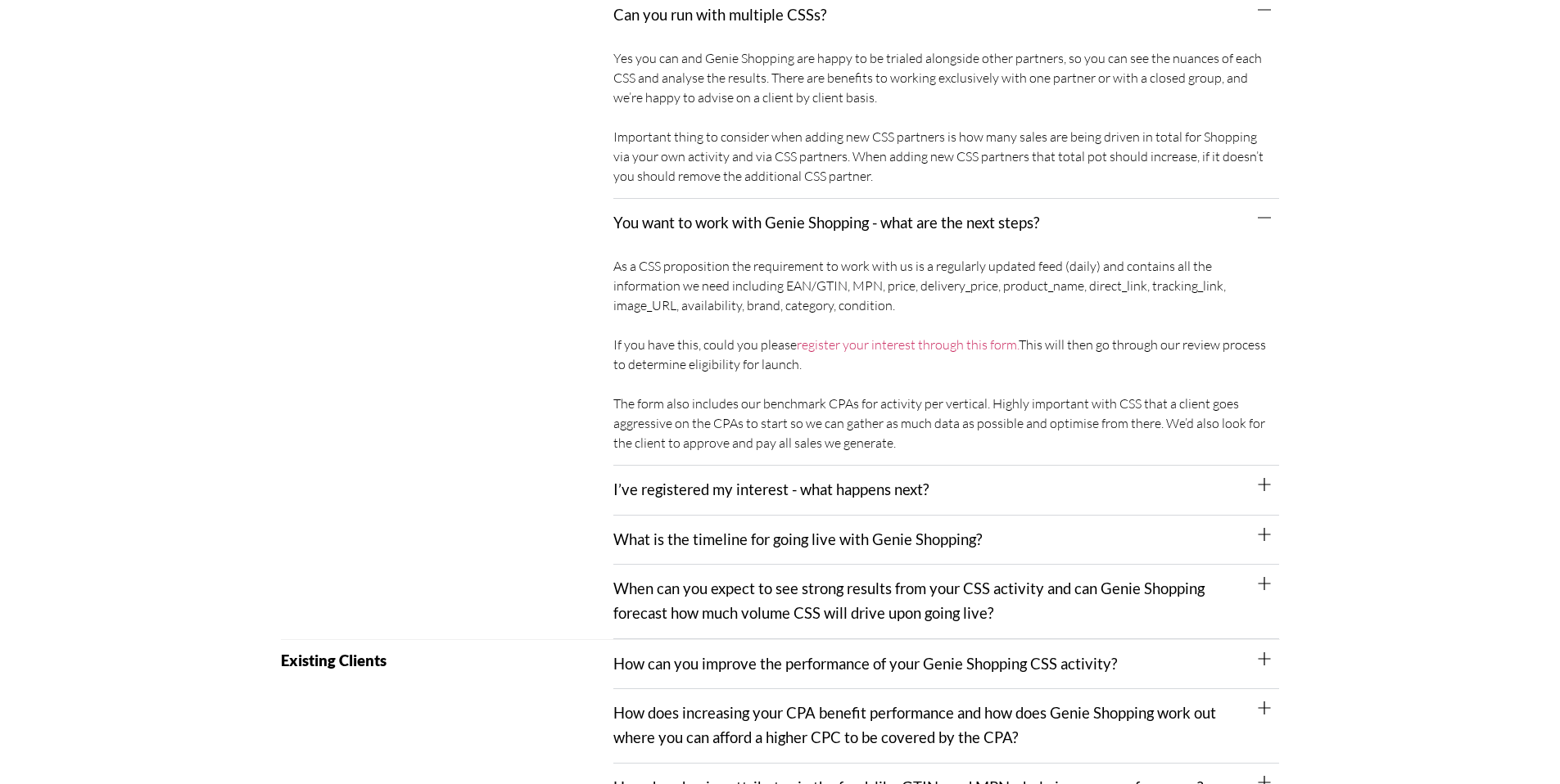
click at [635, 481] on link "I’ve registered my interest - what happens next?" at bounding box center [770, 490] width 315 height 18
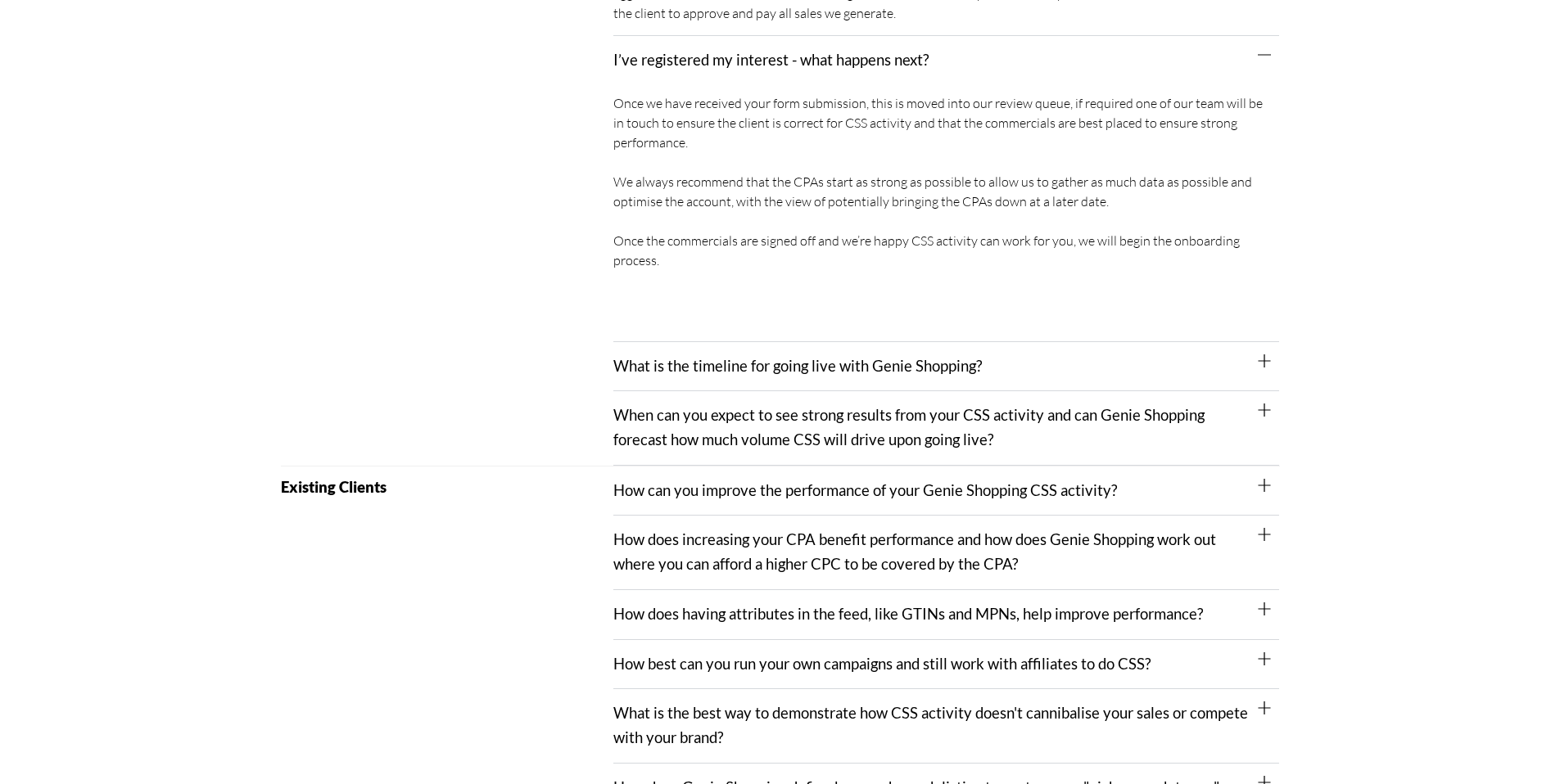
scroll to position [1774, 0]
click at [685, 355] on link "What is the timeline for going live with Genie Shopping?" at bounding box center [797, 364] width 368 height 18
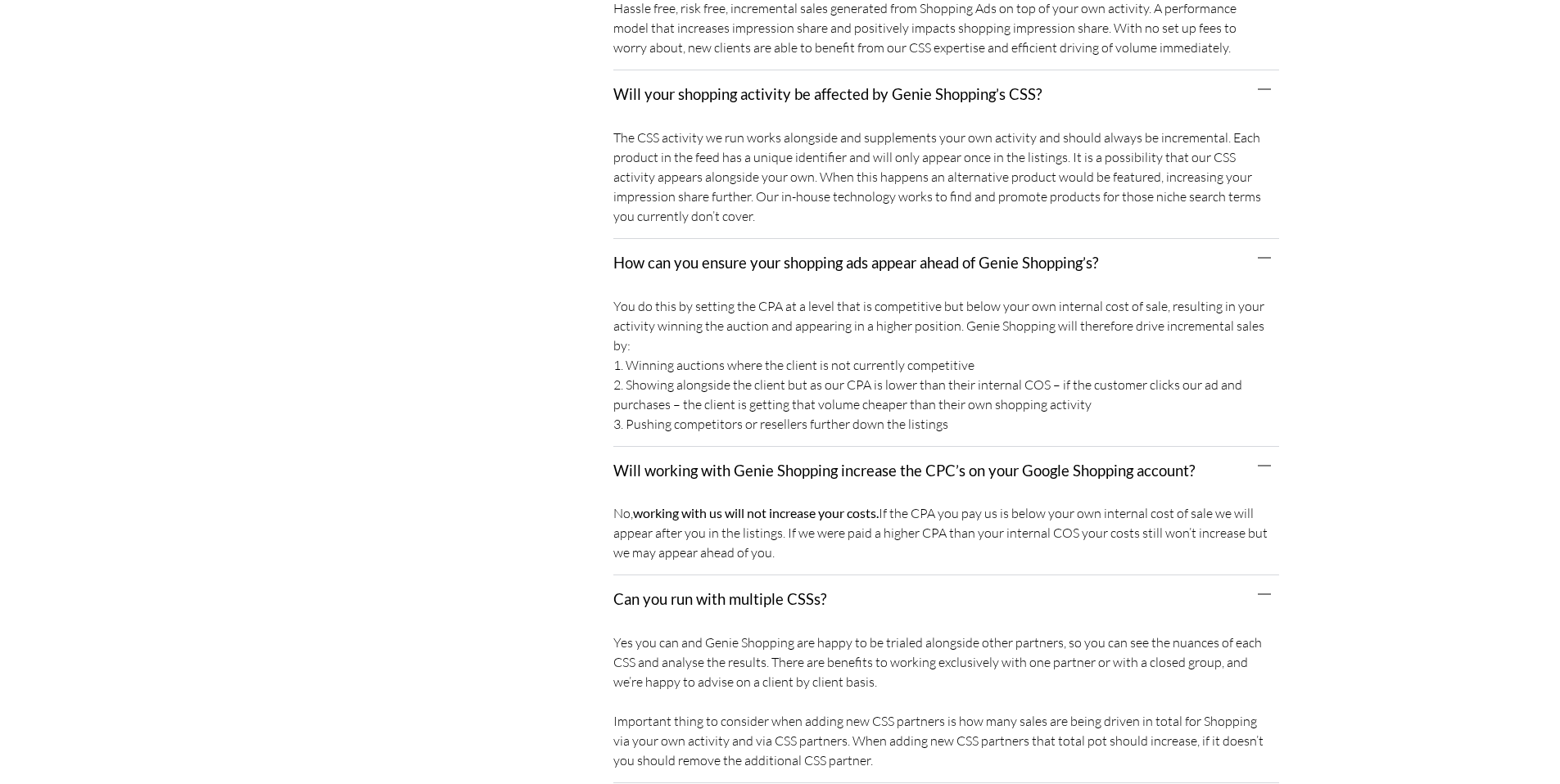
scroll to position [0, 0]
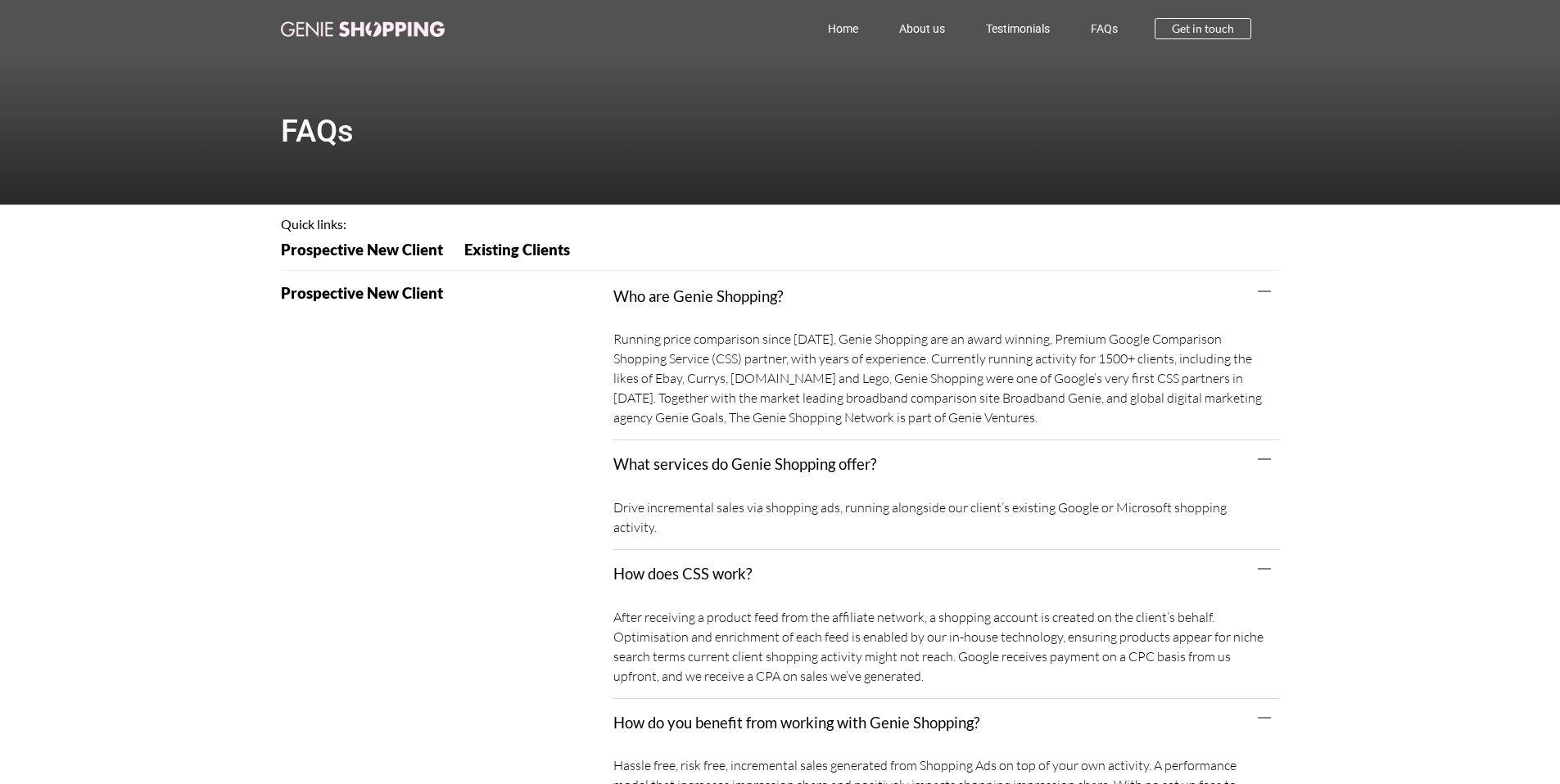
click at [368, 30] on img at bounding box center [363, 29] width 164 height 16
